Goal: Task Accomplishment & Management: Manage account settings

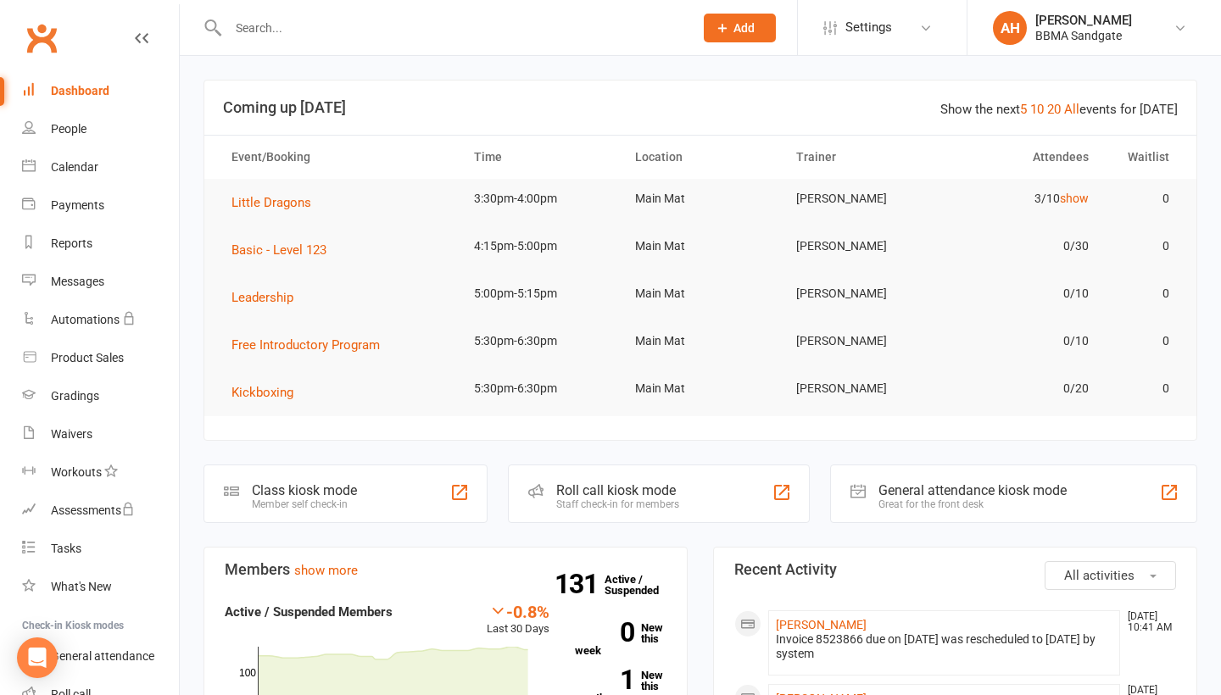
click at [284, 27] on input "text" at bounding box center [452, 28] width 459 height 24
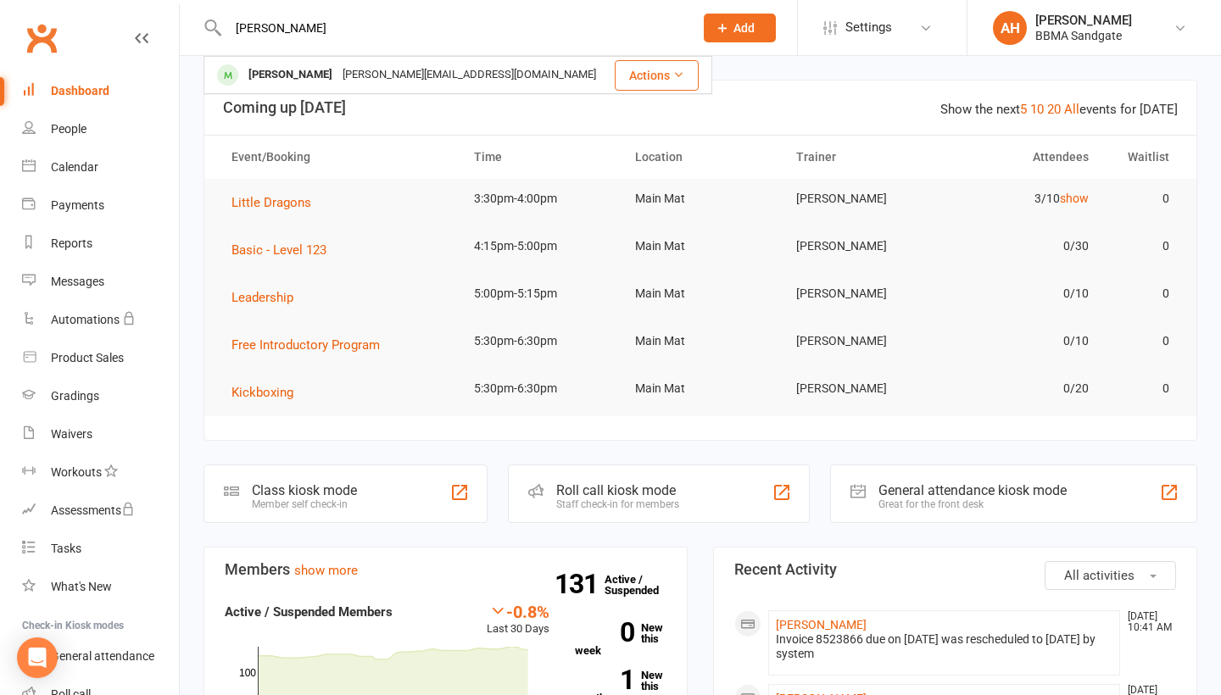
type input "[PERSON_NAME]"
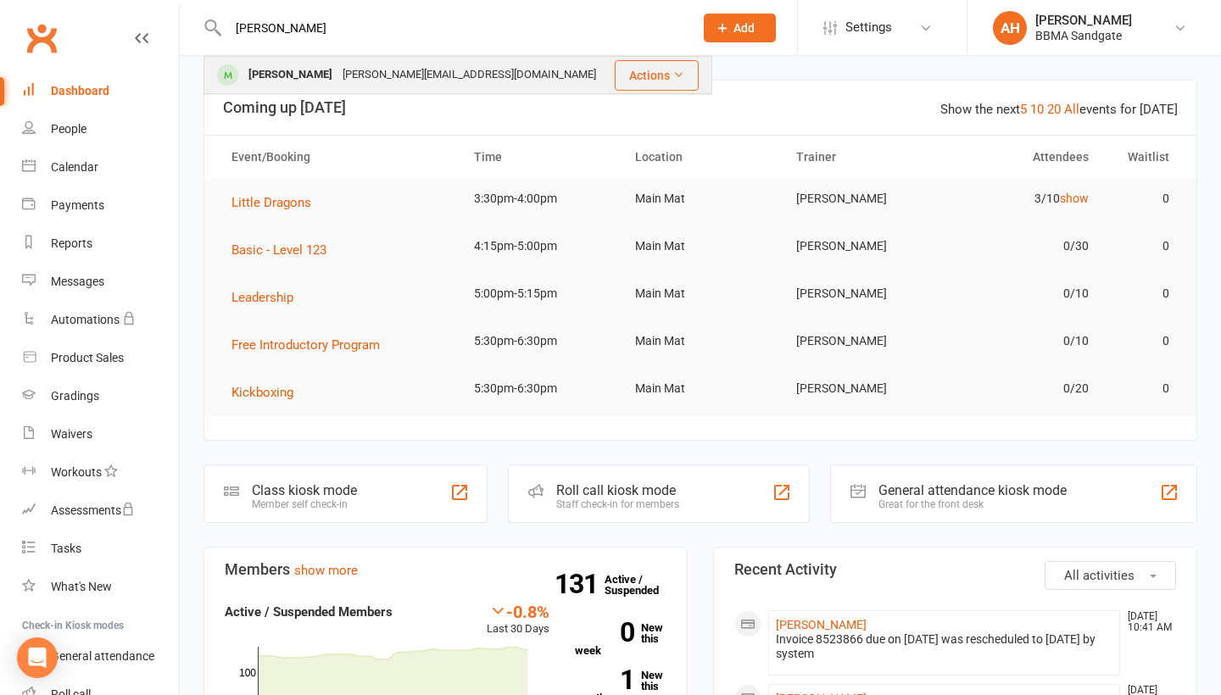
drag, startPoint x: 284, startPoint y: 27, endPoint x: 305, endPoint y: 82, distance: 59.0
click at [337, 82] on div "travis.pack1994@hotmail.com" at bounding box center [469, 75] width 264 height 25
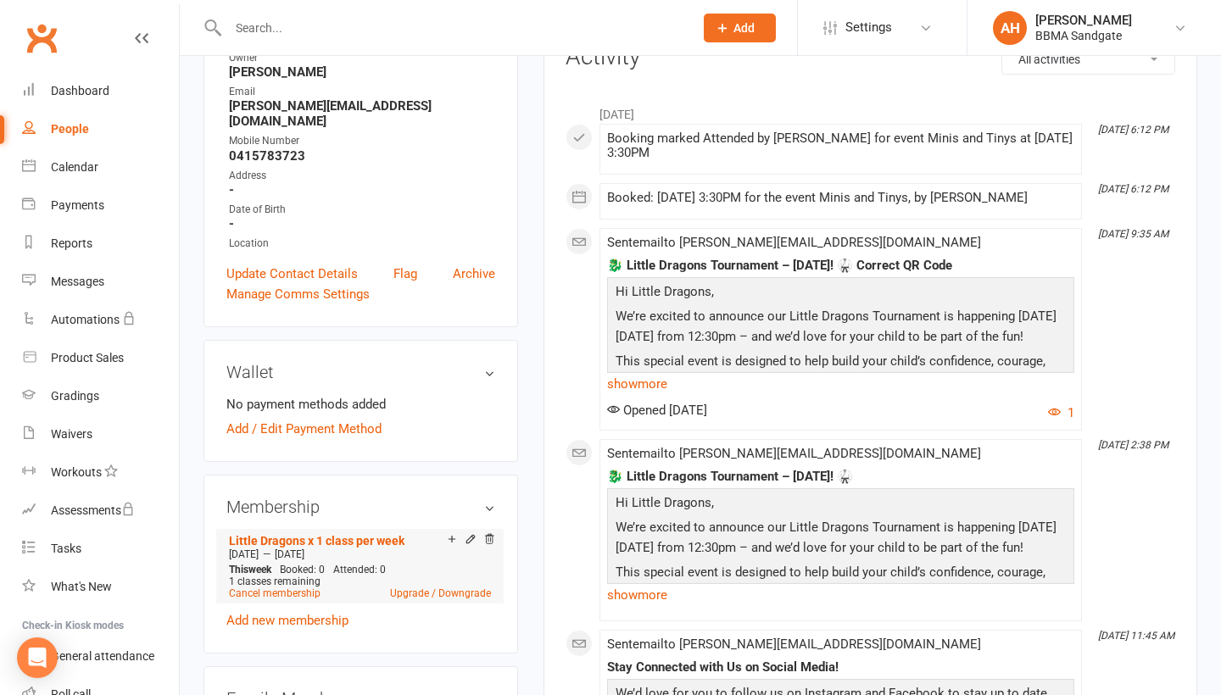
scroll to position [402, 0]
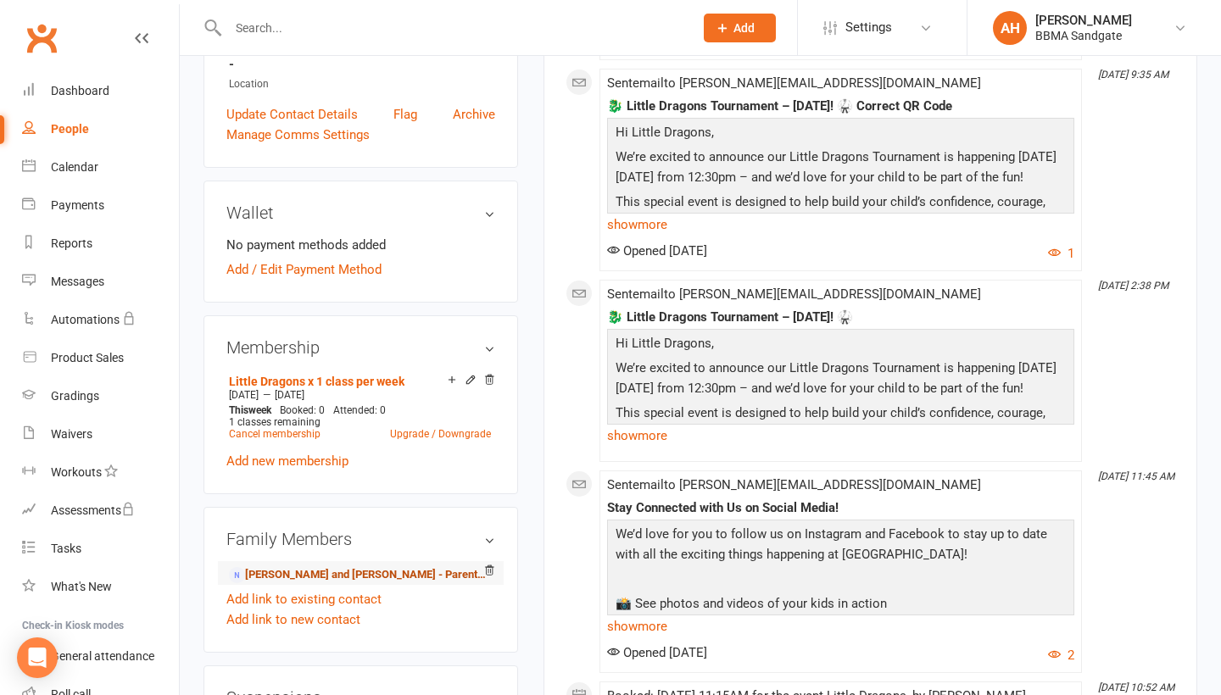
click at [300, 567] on link "Travis and Michelle Pack - Parent / Guardian" at bounding box center [358, 575] width 258 height 18
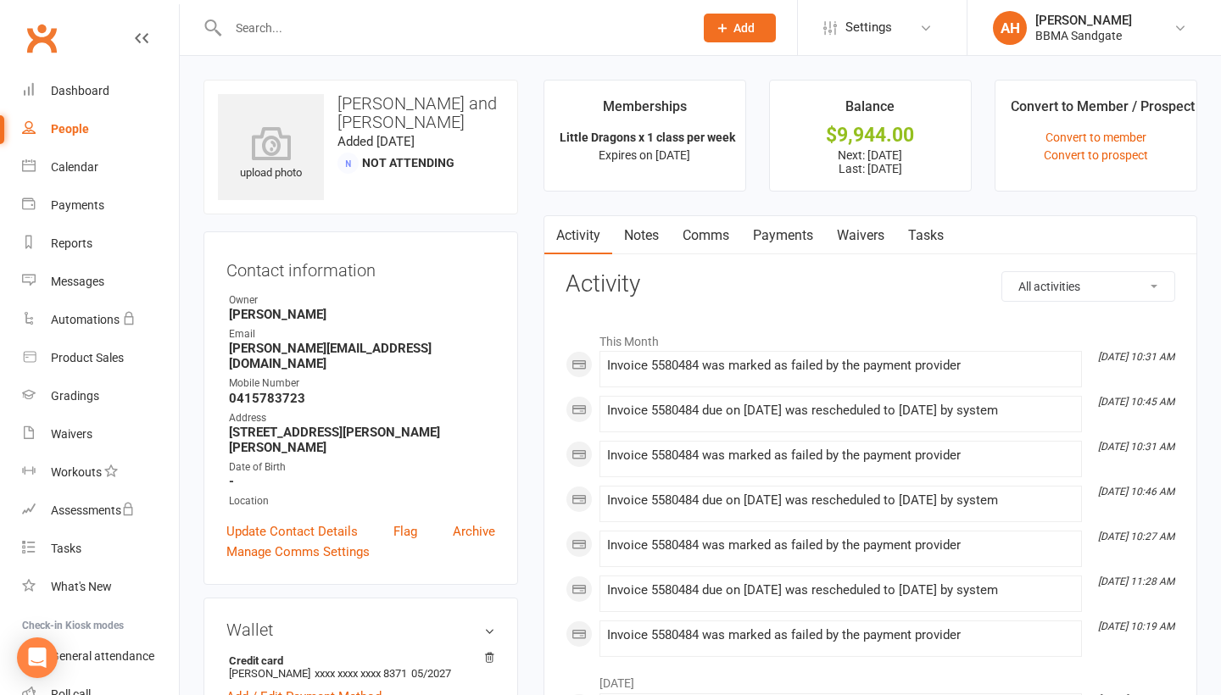
click at [788, 250] on link "Payments" at bounding box center [783, 235] width 84 height 39
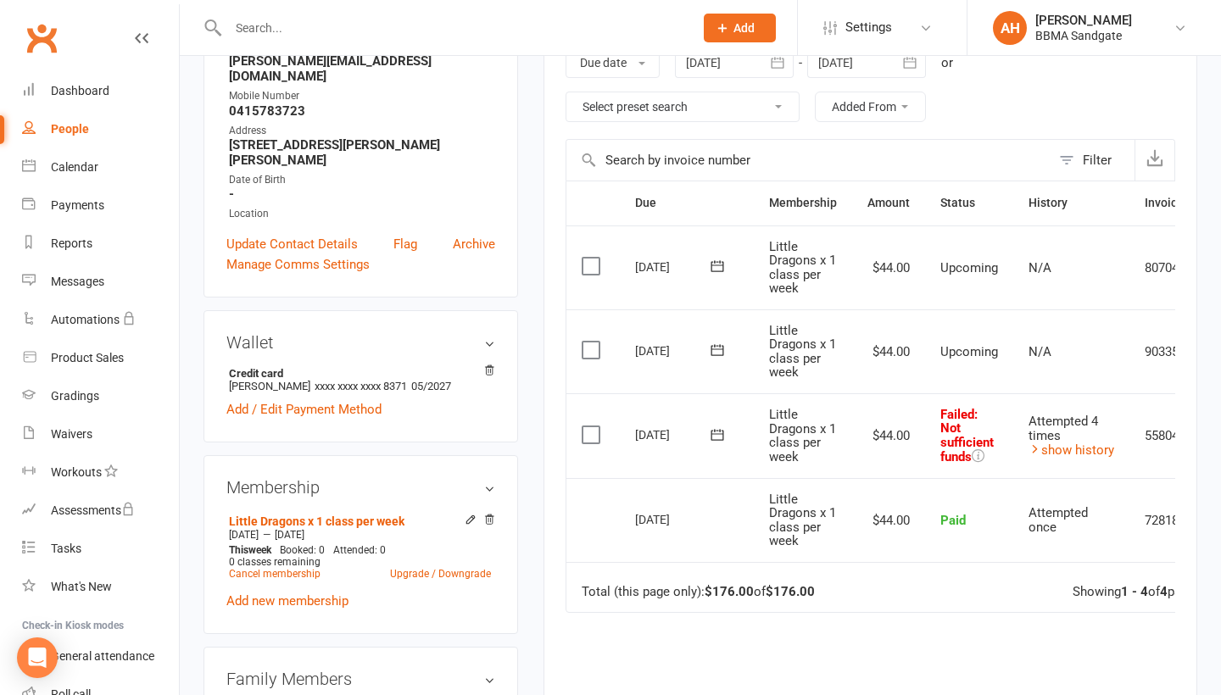
scroll to position [287, 0]
click at [1059, 450] on link "show history" at bounding box center [1071, 450] width 86 height 15
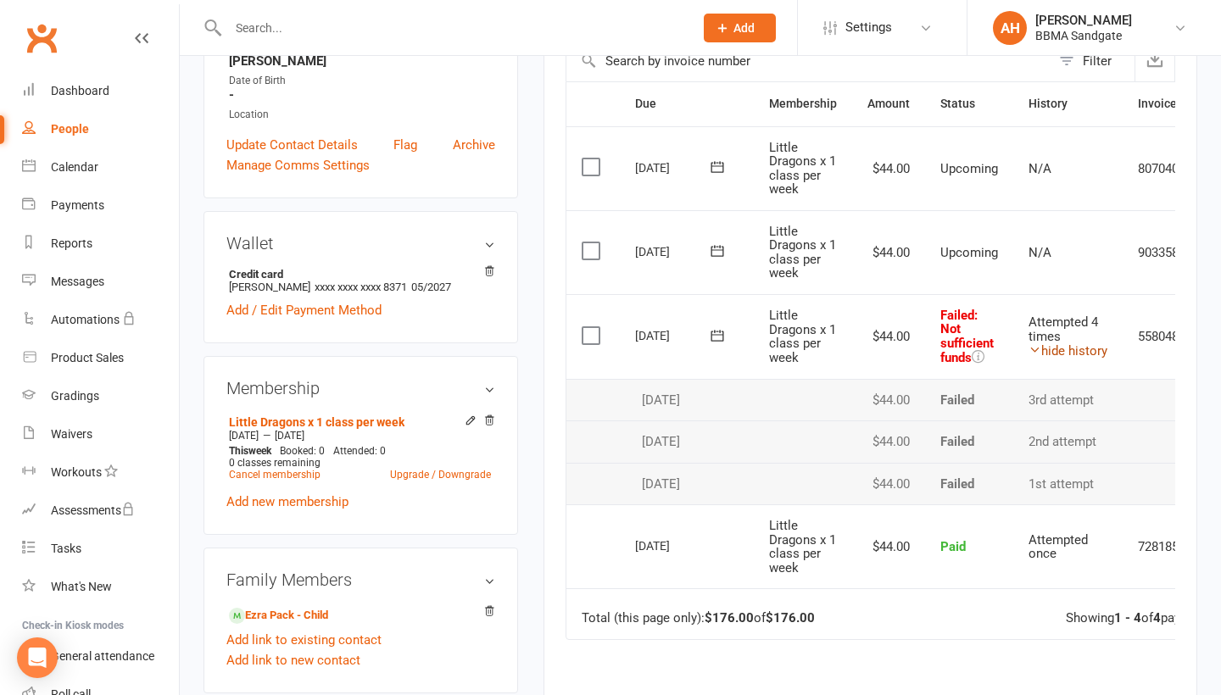
scroll to position [387, 0]
click at [719, 338] on icon at bounding box center [716, 335] width 13 height 11
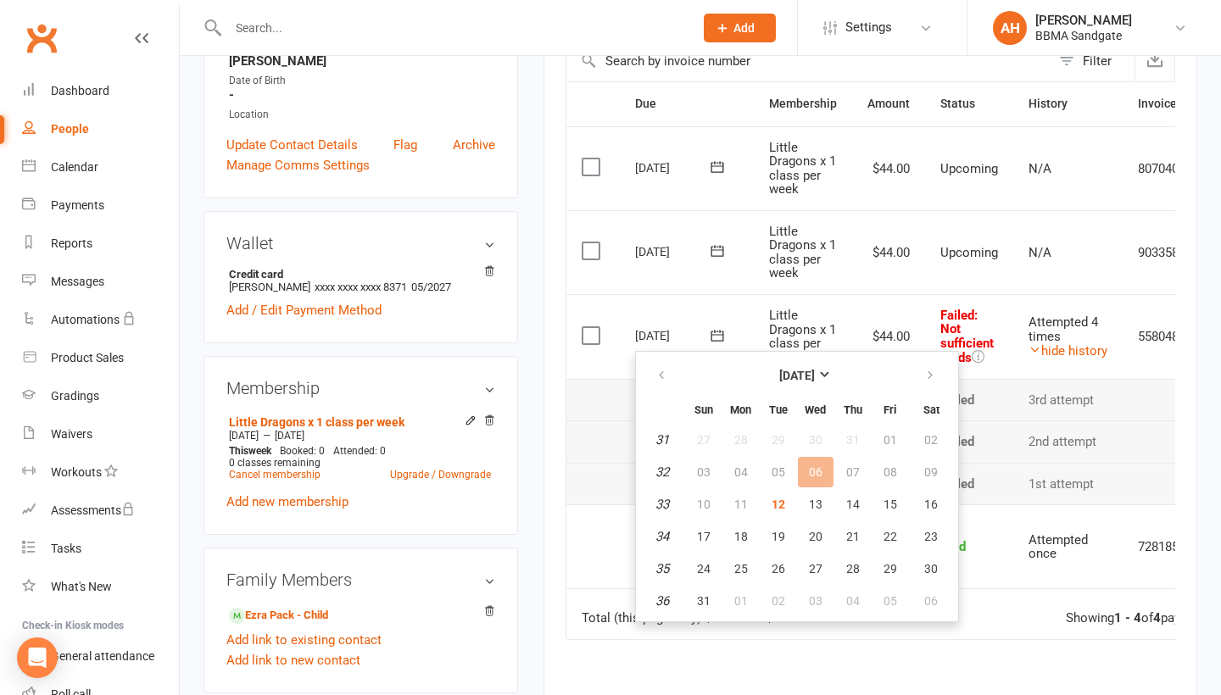
click at [553, 327] on div "Activity Notes Comms Payments Waivers Tasks Payments + Add Adjustment Due date …" at bounding box center [870, 357] width 654 height 1056
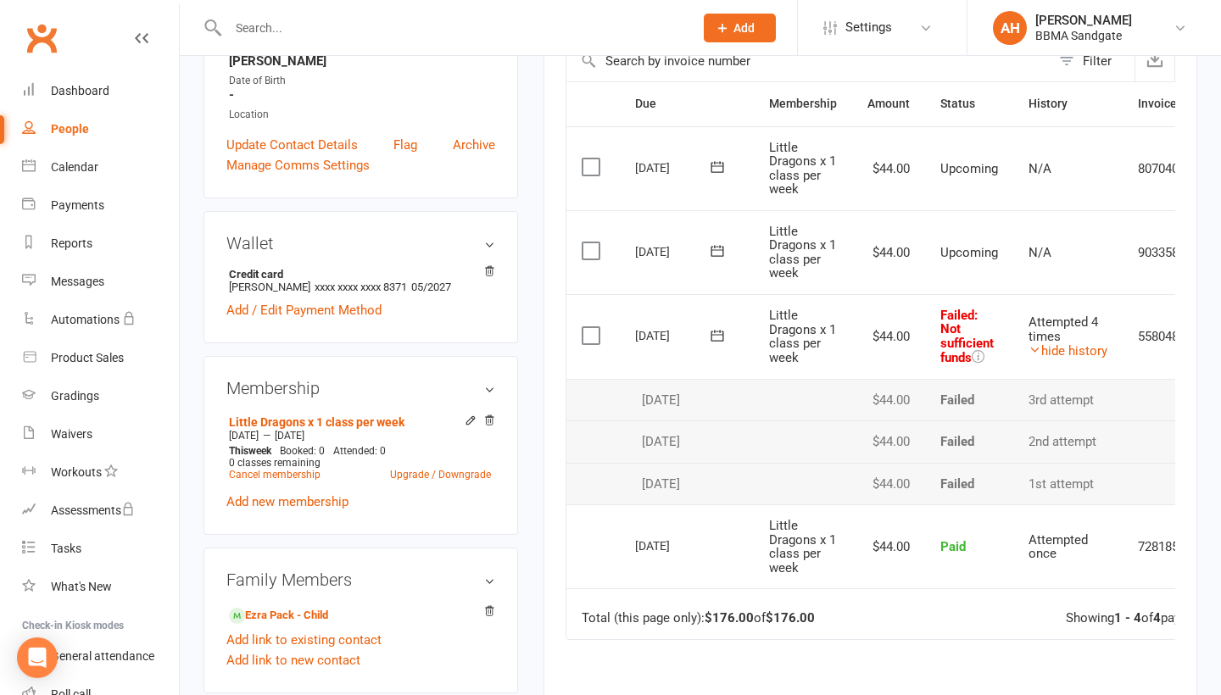
click at [711, 336] on icon at bounding box center [716, 335] width 13 height 11
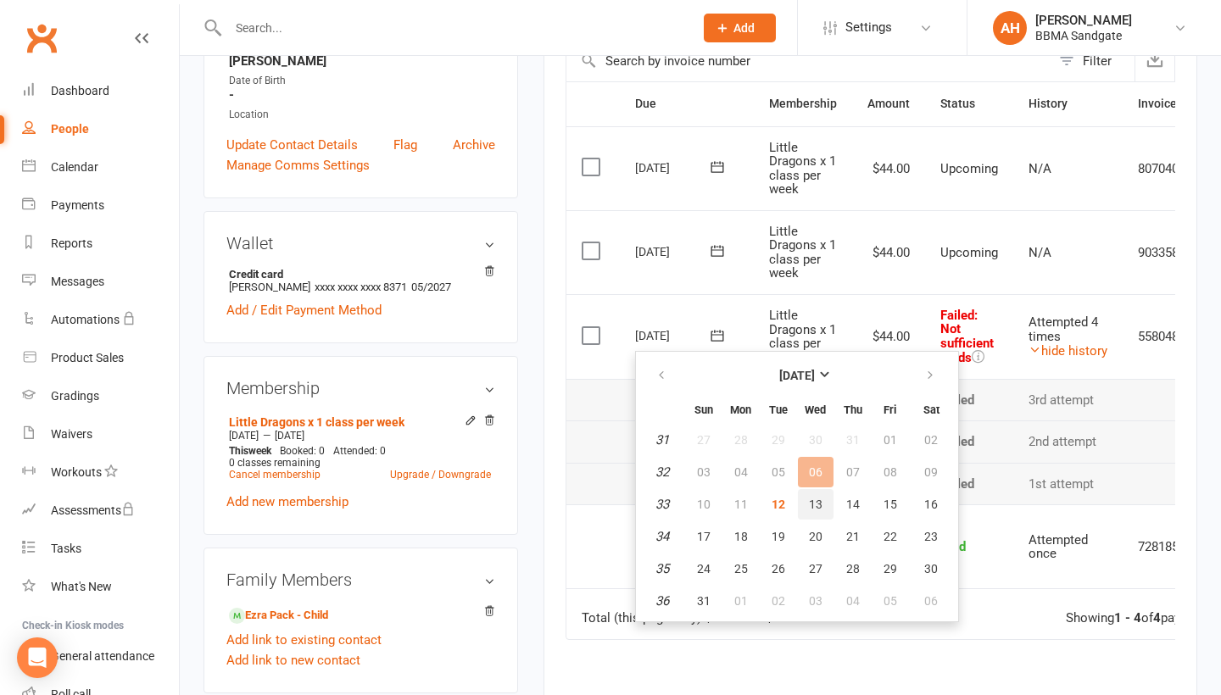
click at [809, 510] on span "13" at bounding box center [816, 505] width 14 height 14
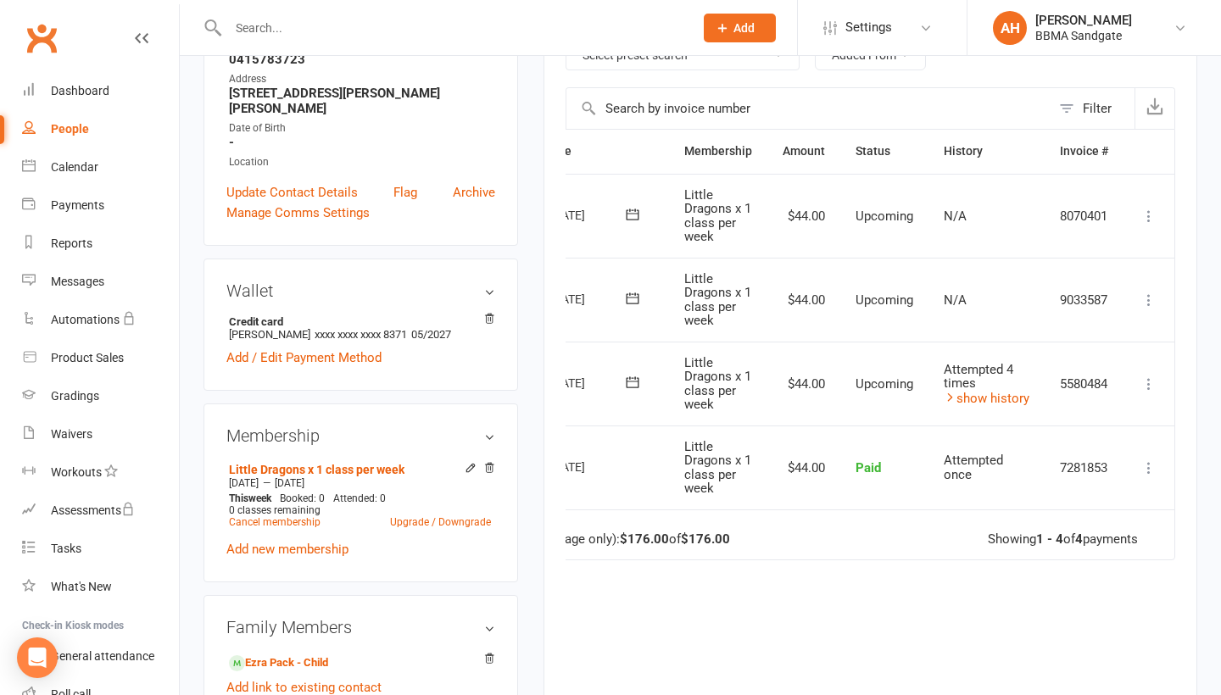
scroll to position [0, 87]
click at [1151, 306] on icon at bounding box center [1148, 300] width 17 height 17
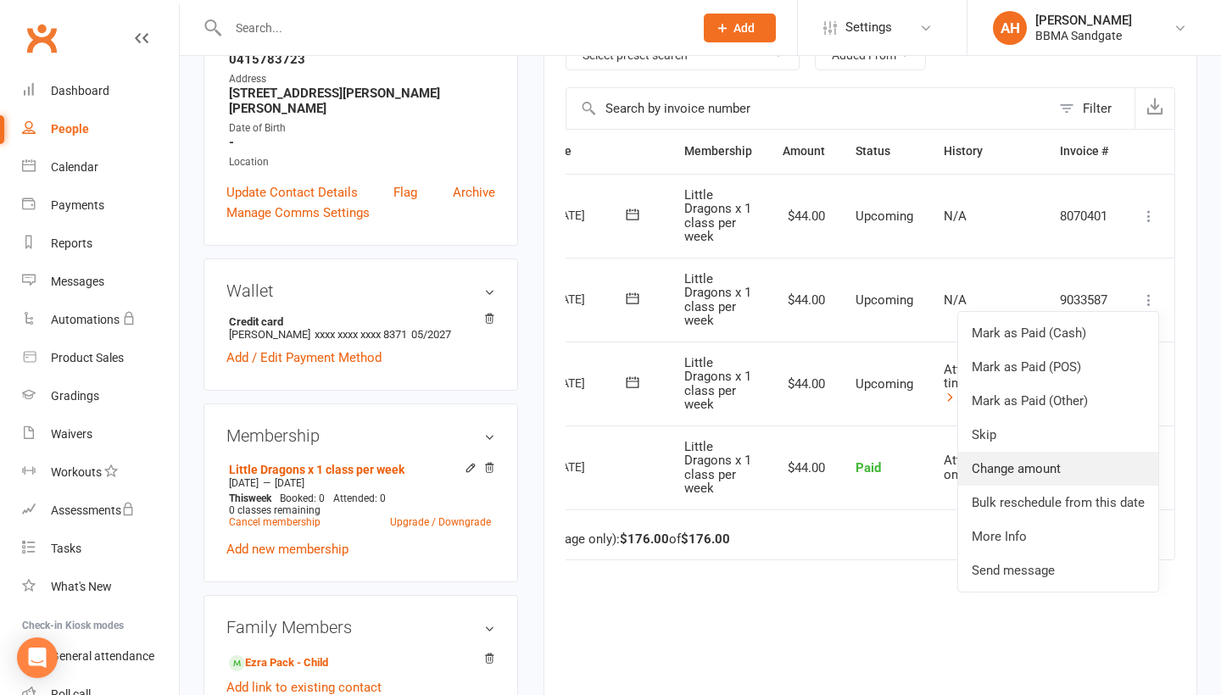
click at [1037, 469] on link "Change amount" at bounding box center [1058, 469] width 200 height 34
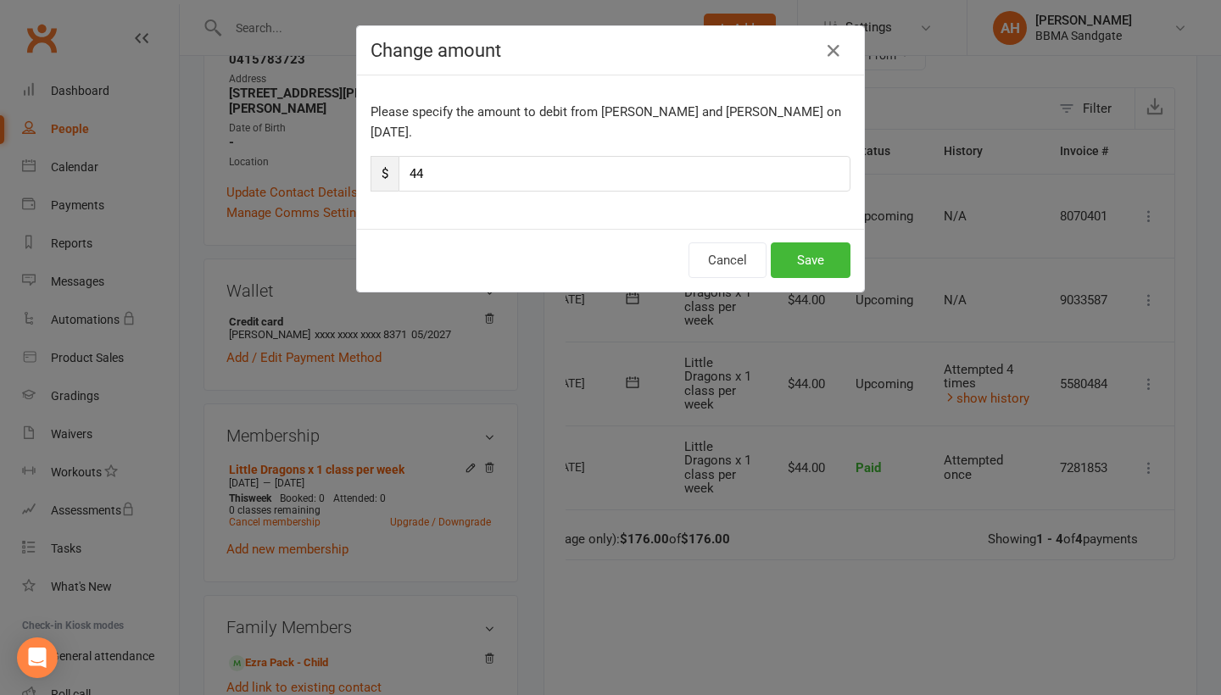
click at [465, 160] on input "44" at bounding box center [624, 174] width 452 height 36
type input "4"
type input "26"
click at [826, 55] on icon "button" at bounding box center [833, 51] width 20 height 20
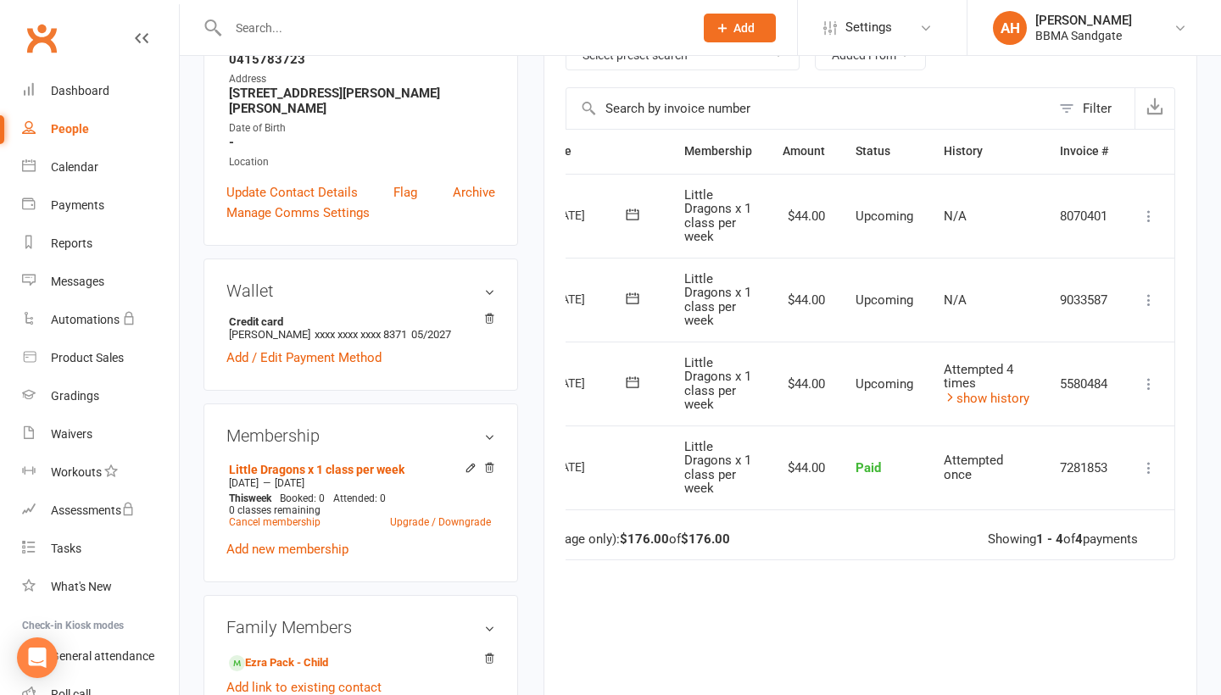
click at [1151, 387] on icon at bounding box center [1148, 384] width 17 height 17
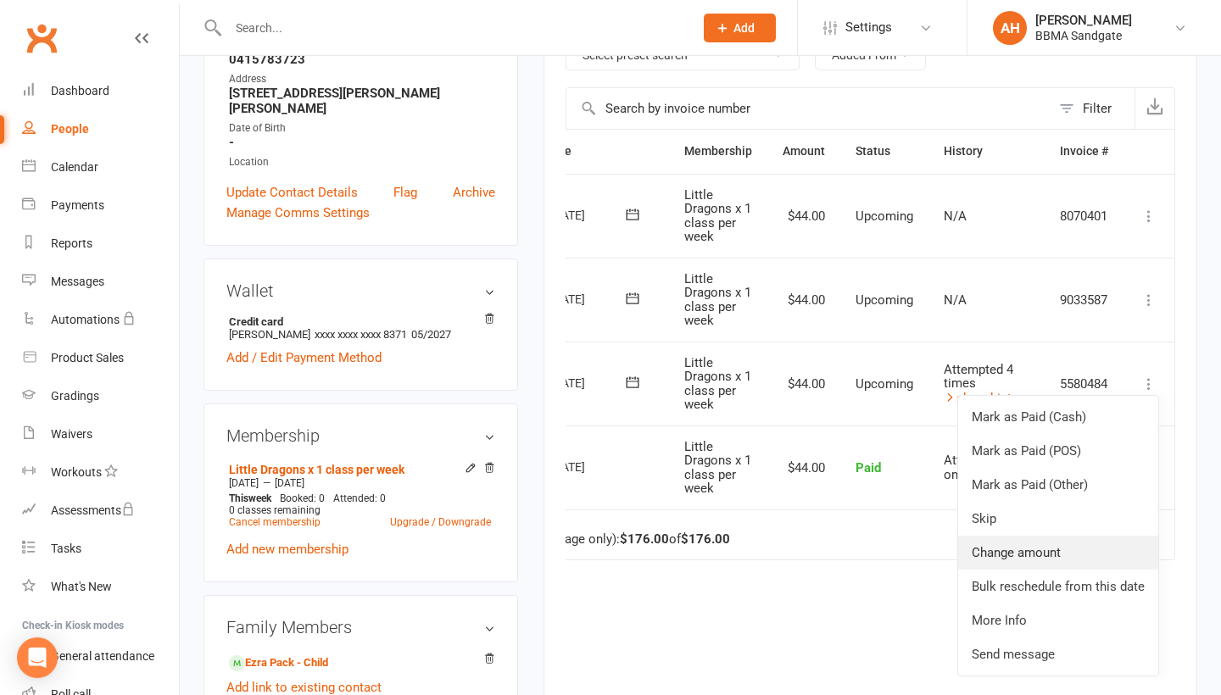
click at [1042, 538] on link "Change amount" at bounding box center [1058, 553] width 200 height 34
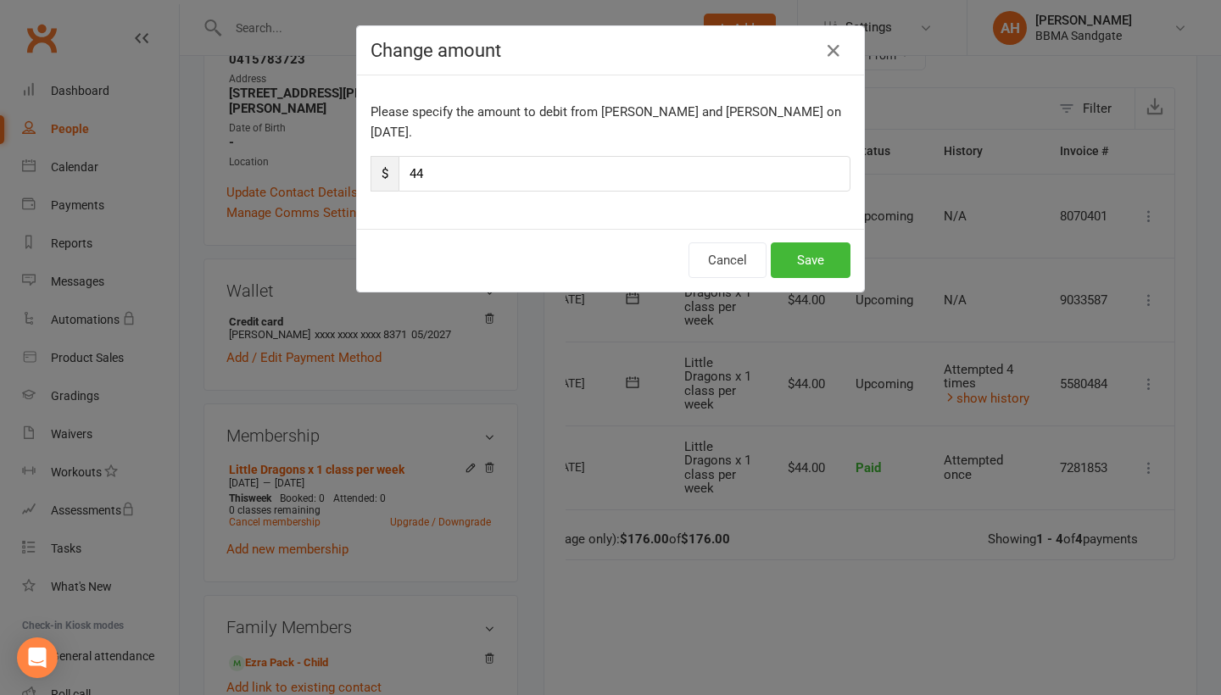
drag, startPoint x: 431, startPoint y: 156, endPoint x: 404, endPoint y: 156, distance: 26.3
click at [404, 156] on input "44" at bounding box center [624, 174] width 452 height 36
type input "26"
click at [821, 242] on button "Save" at bounding box center [811, 260] width 80 height 36
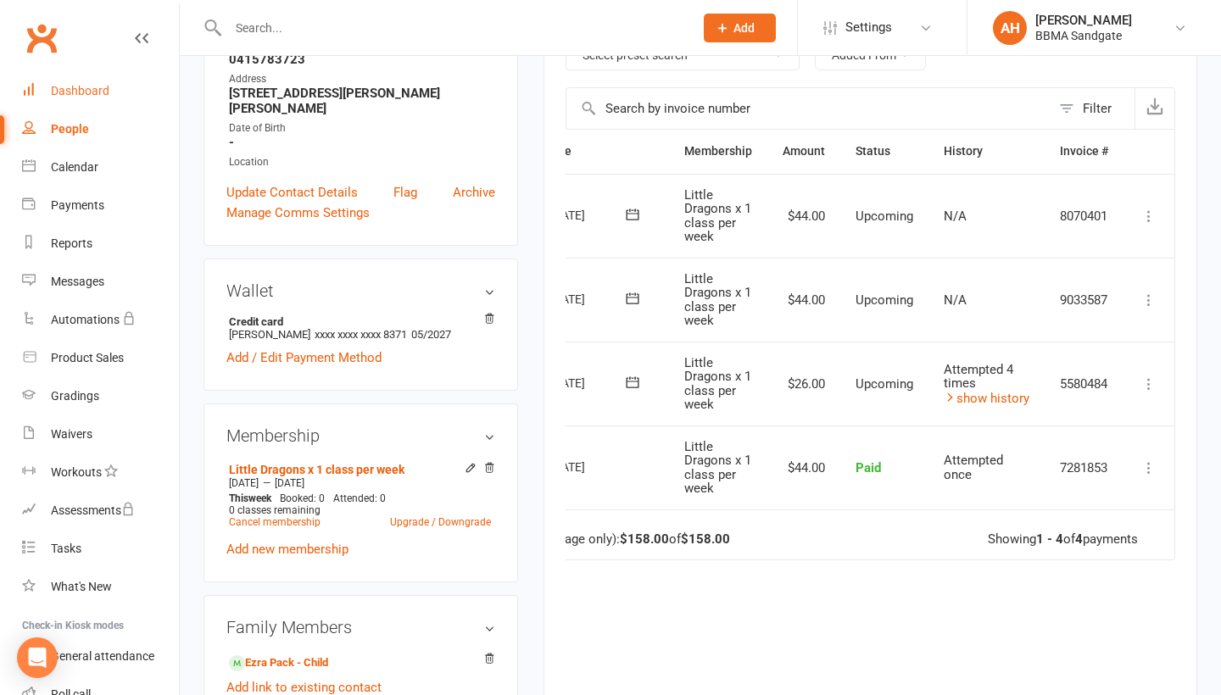
click at [119, 84] on link "Dashboard" at bounding box center [100, 91] width 157 height 38
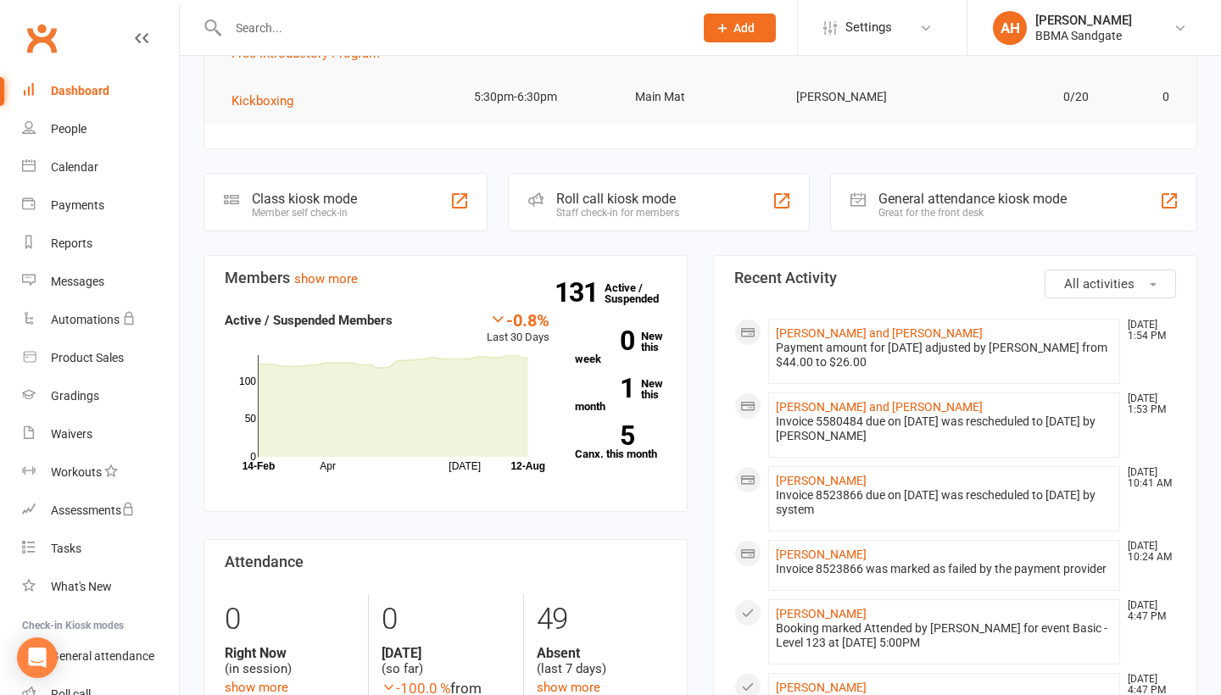
scroll to position [292, 0]
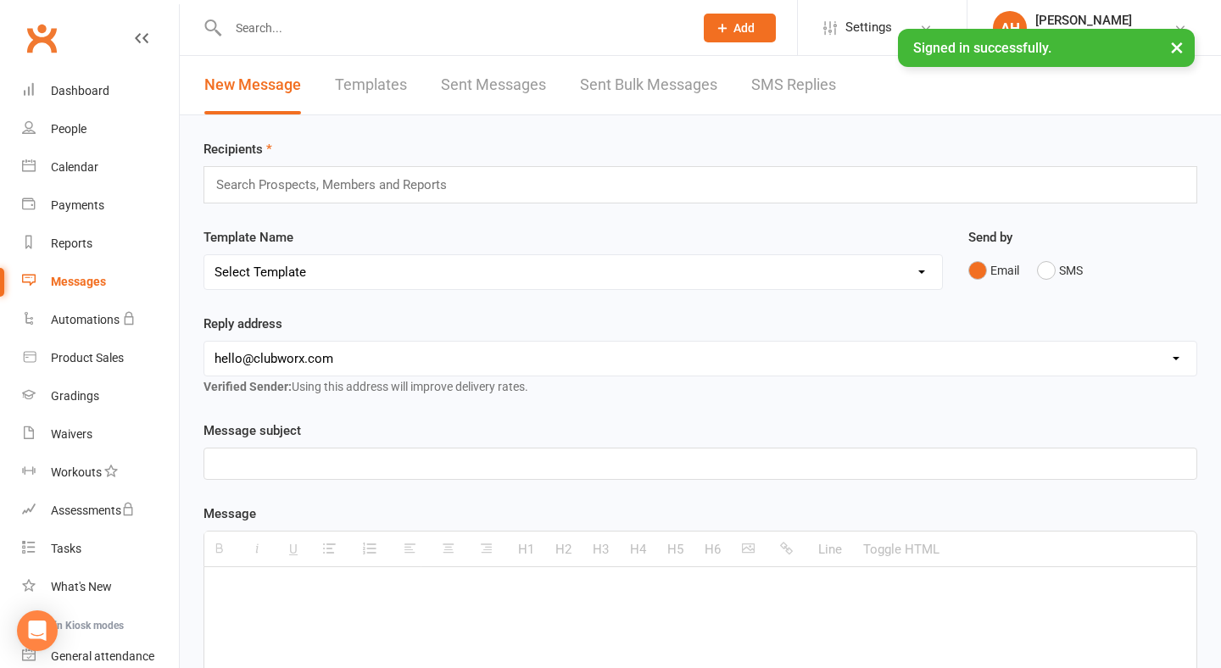
click at [774, 93] on link "SMS Replies" at bounding box center [793, 85] width 85 height 59
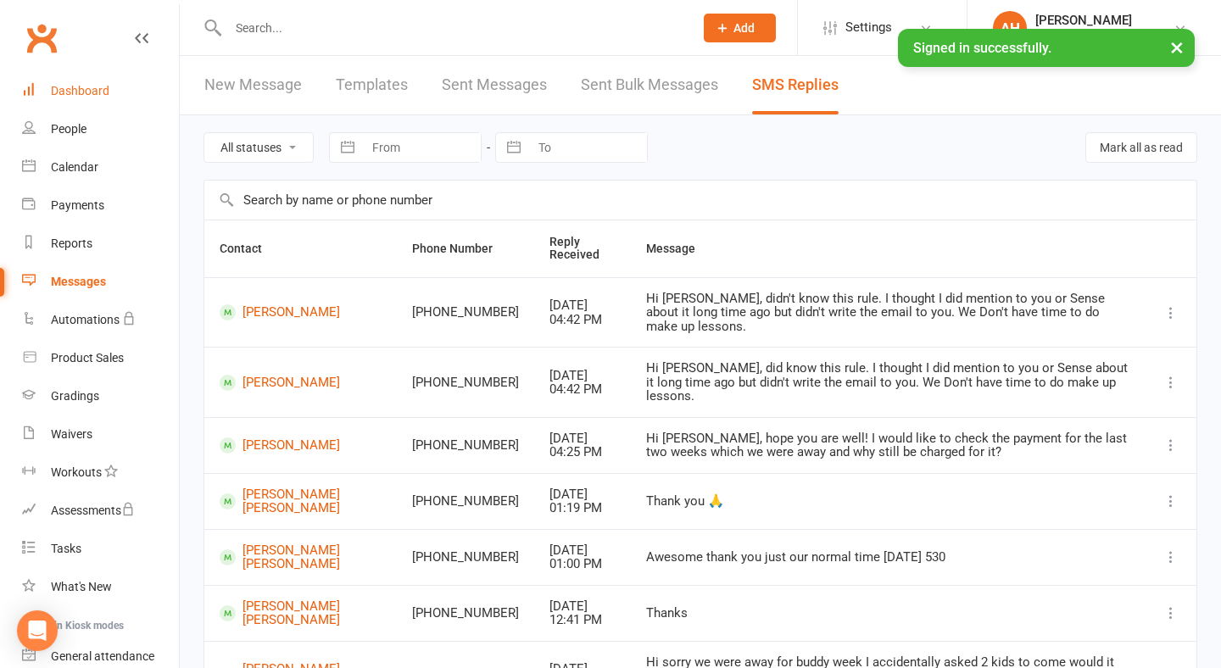
click at [144, 93] on link "Dashboard" at bounding box center [100, 91] width 157 height 38
